Goal: Information Seeking & Learning: Learn about a topic

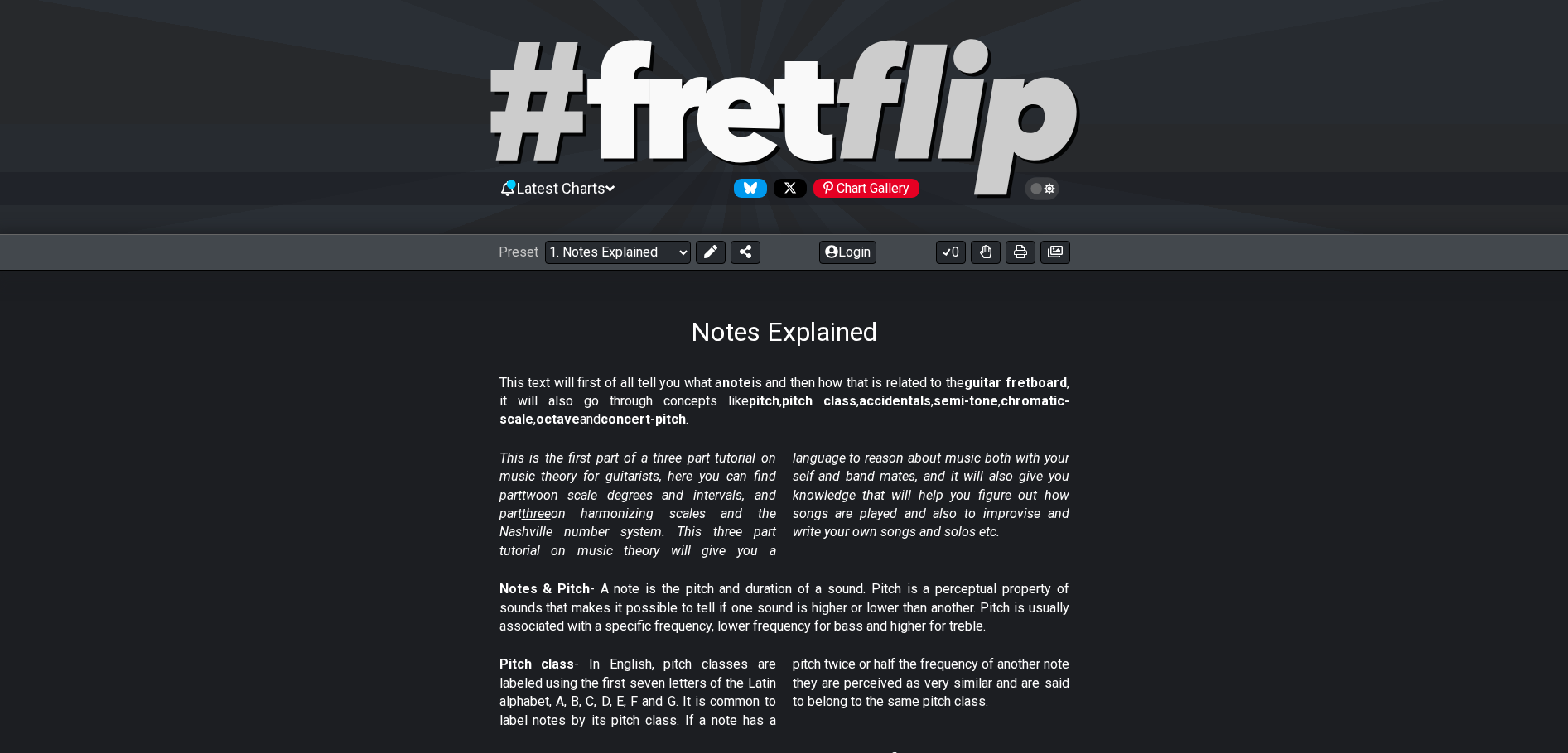
click at [735, 107] on icon at bounding box center [784, 119] width 597 height 165
select select "/welcome"
select select "C"
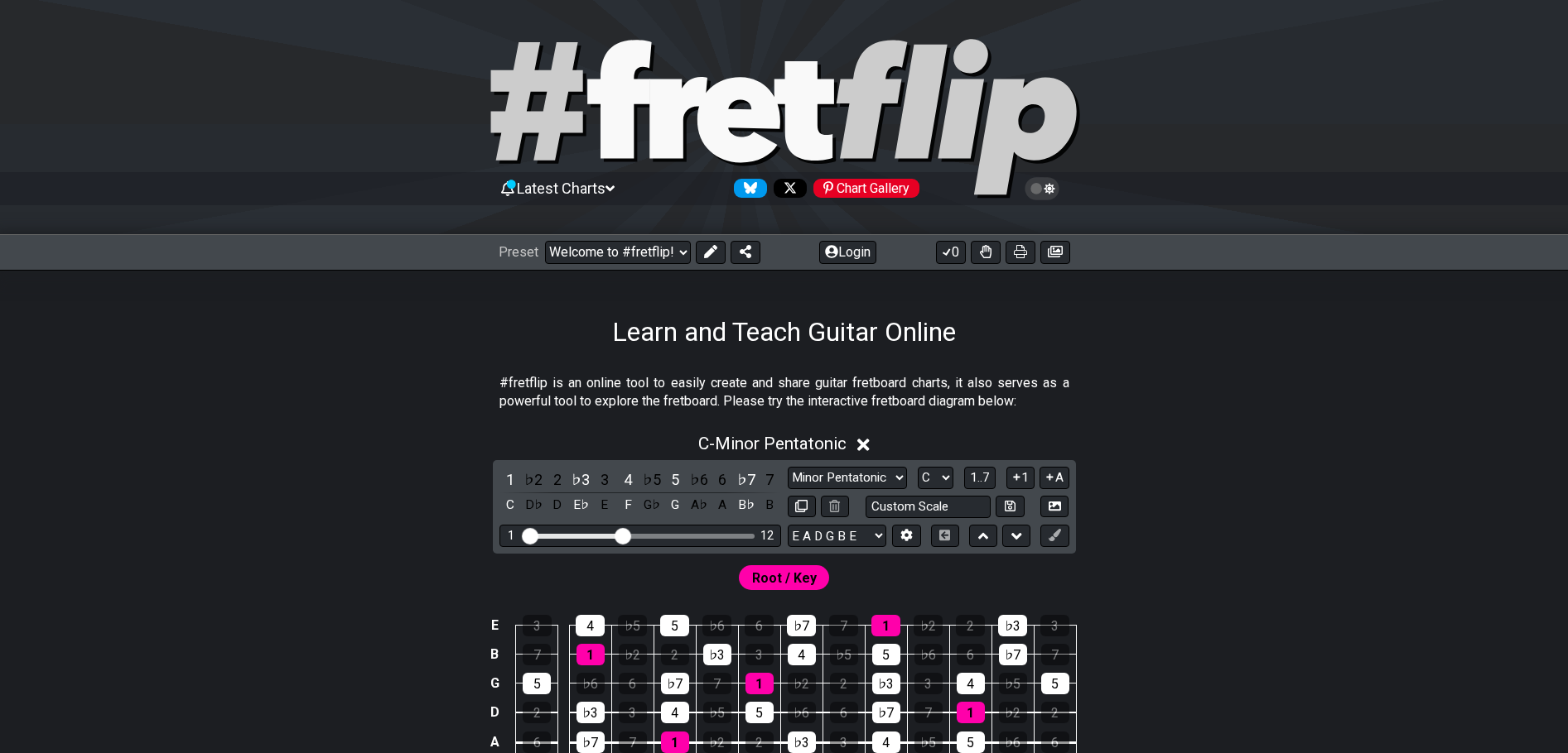
click at [572, 97] on icon at bounding box center [784, 119] width 597 height 165
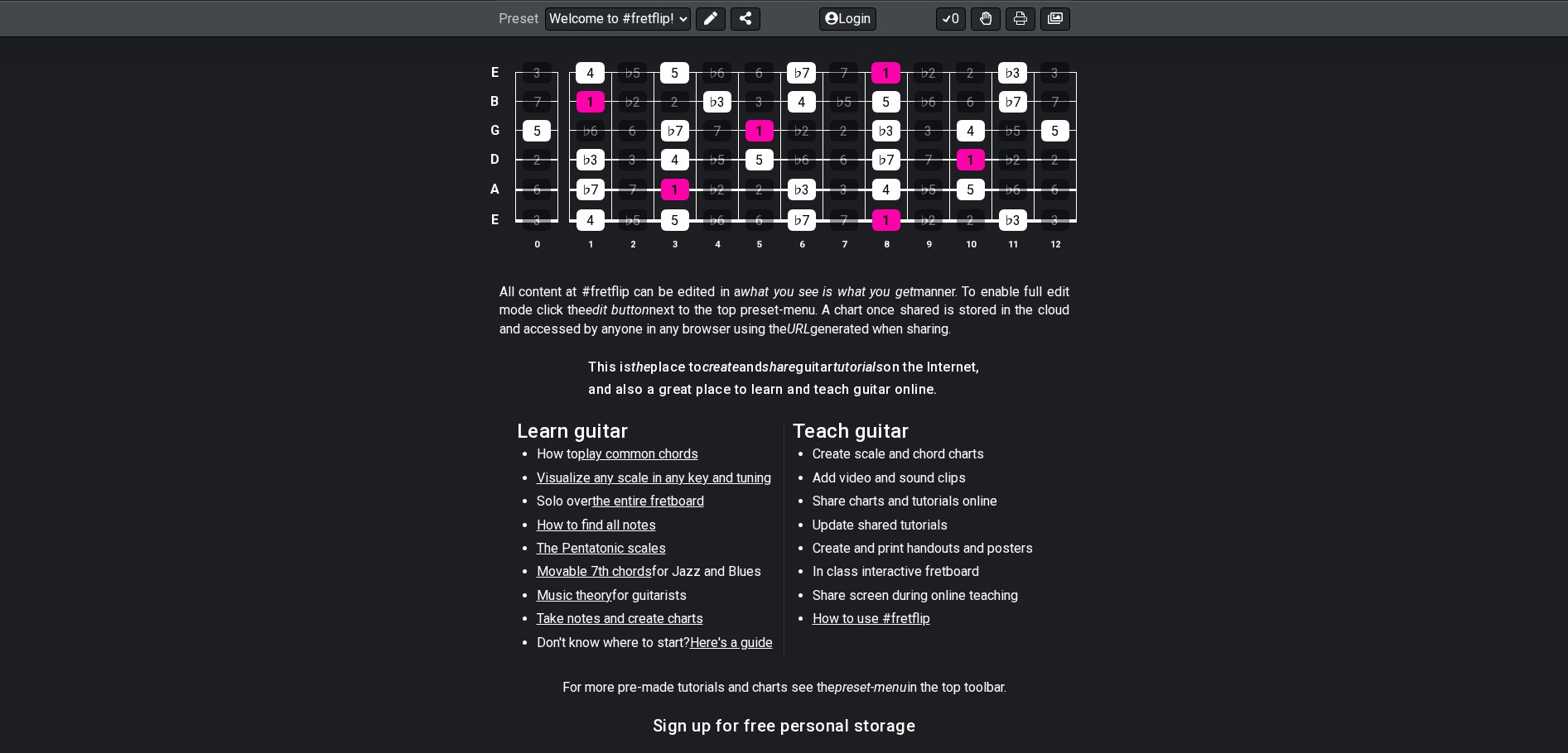
scroll to position [487, 0]
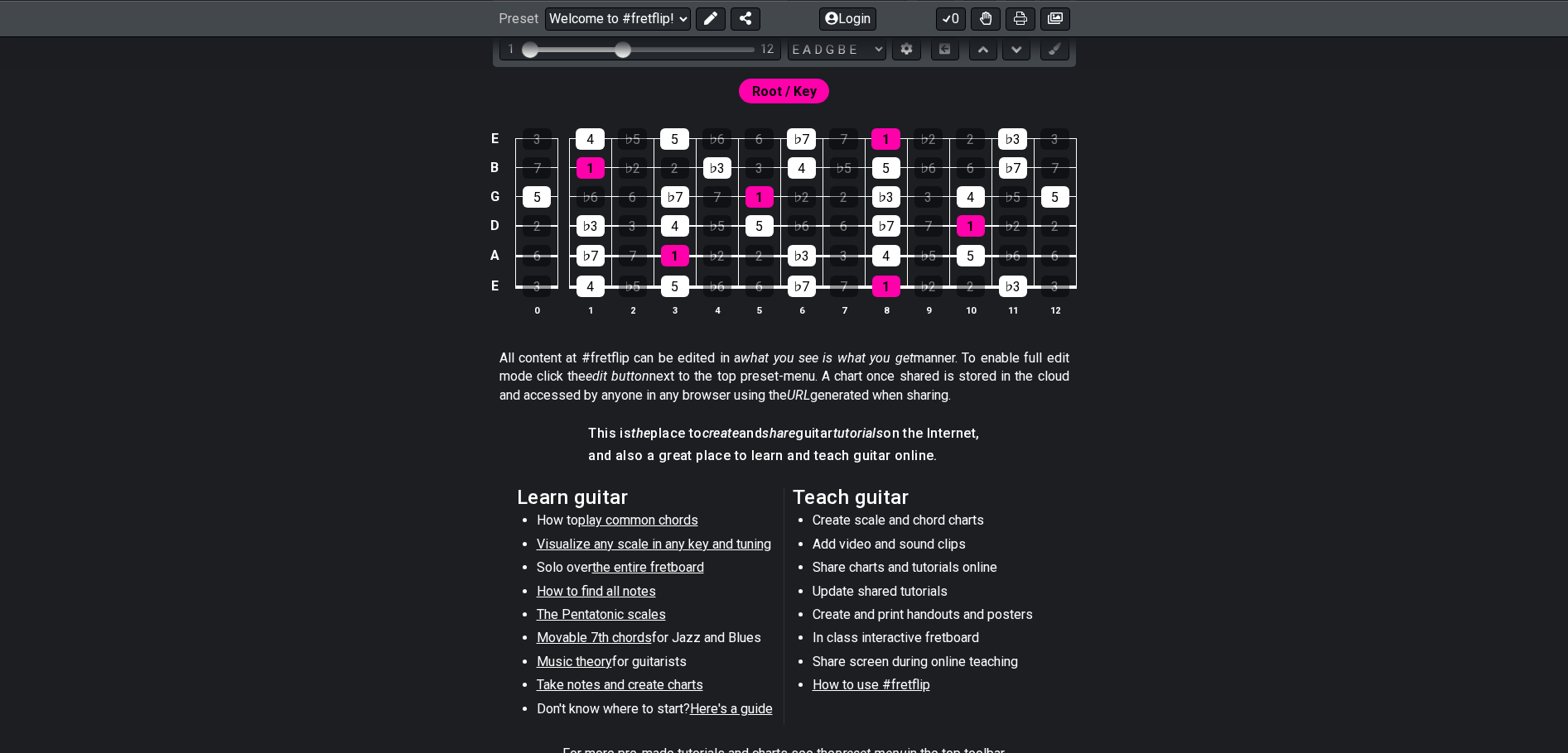
click at [569, 662] on span "Music theory" at bounding box center [575, 662] width 75 height 16
select select "/scale-degrees-and-intervals"
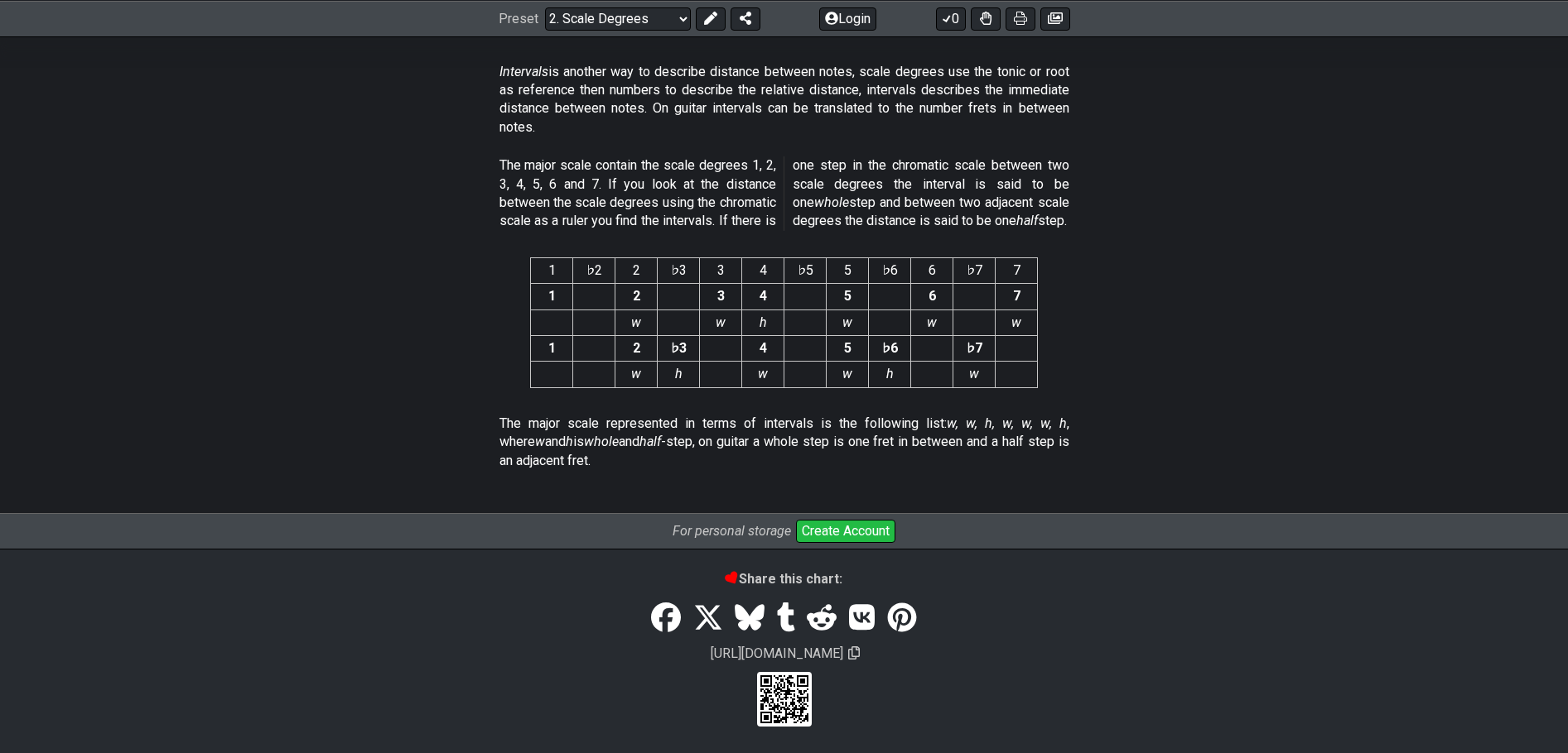
scroll to position [4305, 0]
